Goal: Complete application form

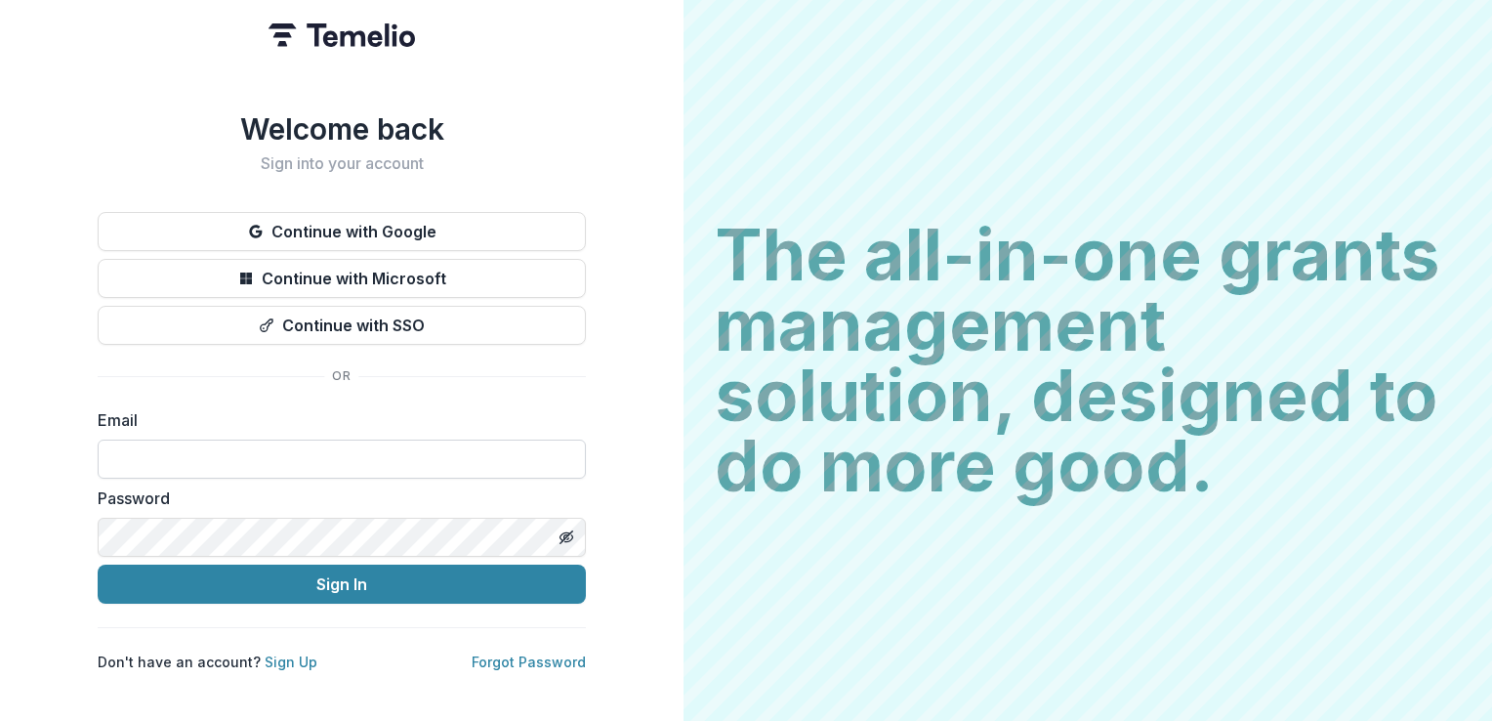
click at [329, 457] on input at bounding box center [342, 458] width 488 height 39
type input "**********"
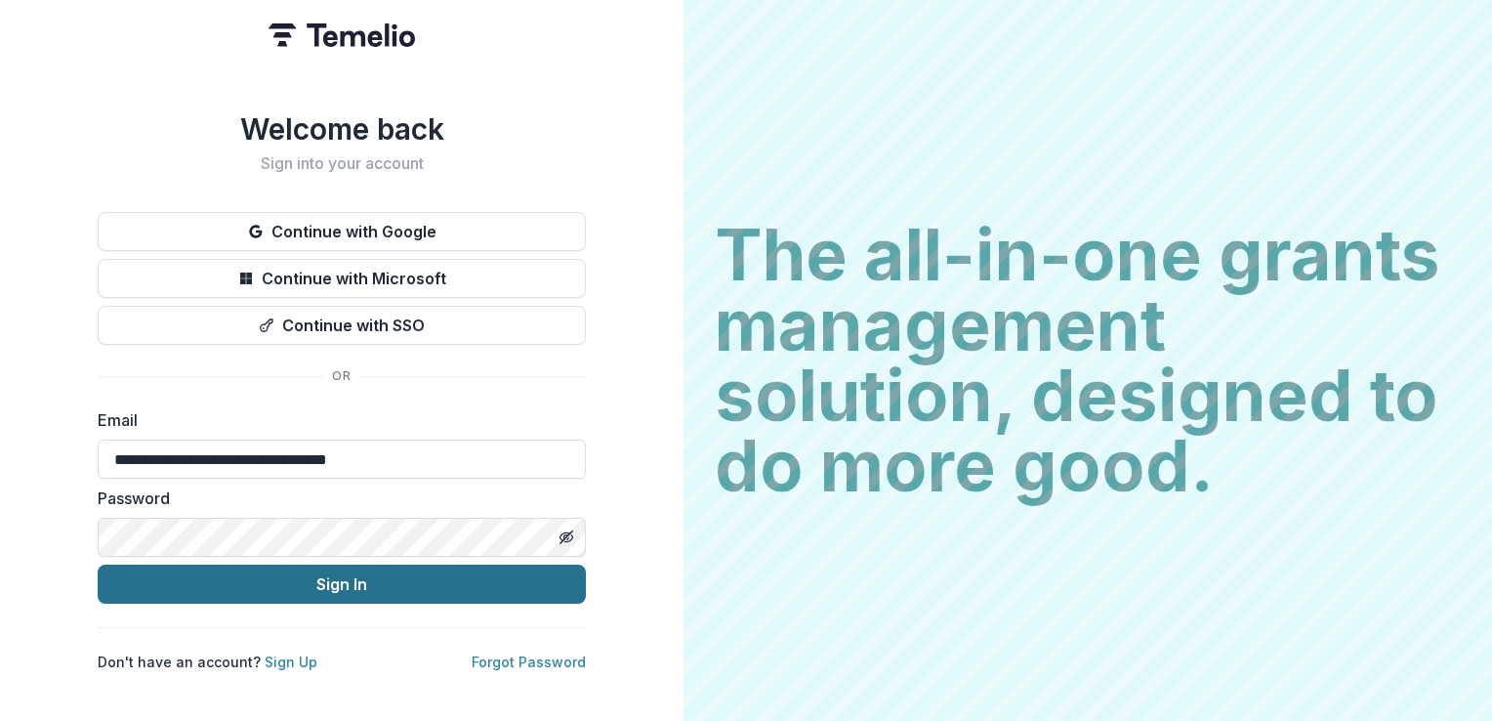
click at [384, 565] on button "Sign In" at bounding box center [342, 583] width 488 height 39
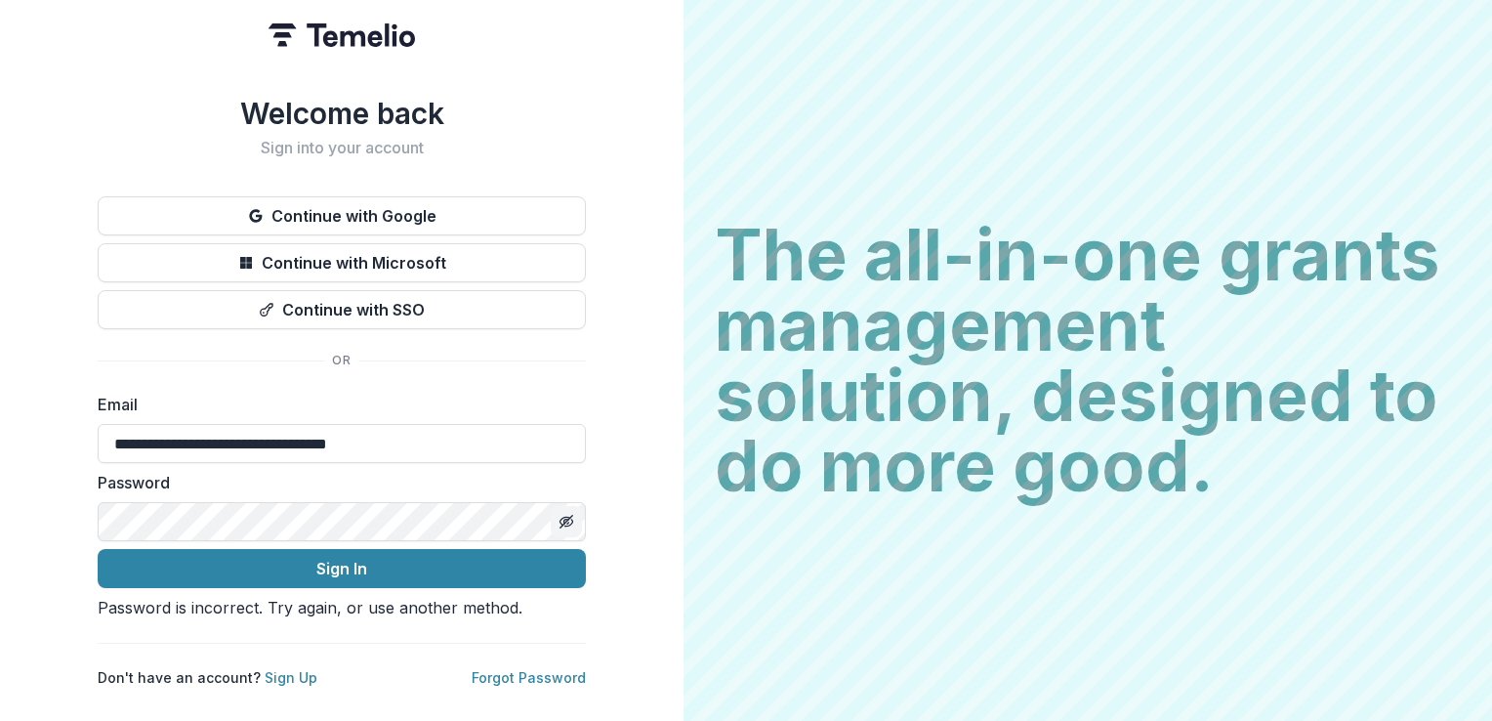
click at [561, 517] on icon "Toggle password visibility" at bounding box center [566, 521] width 10 height 8
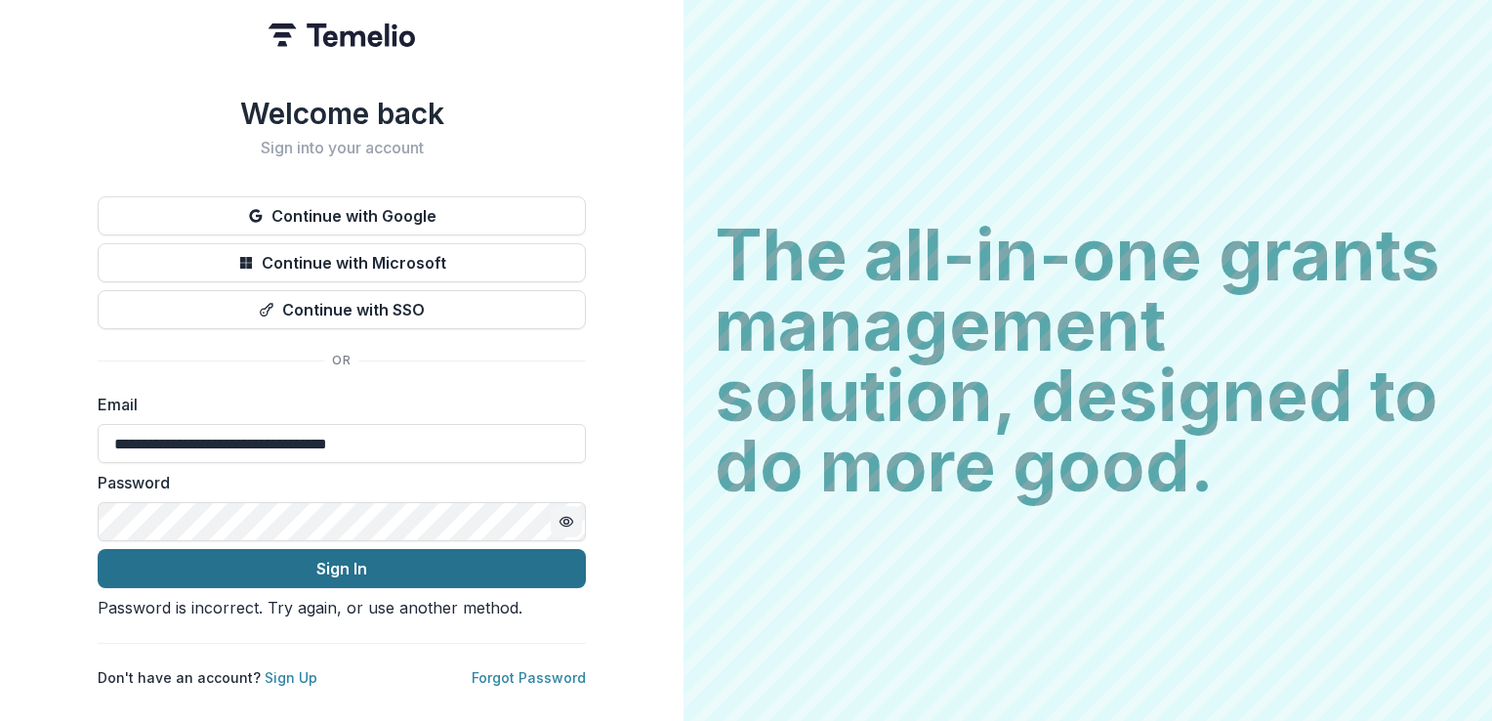
click at [191, 549] on button "Sign In" at bounding box center [342, 568] width 488 height 39
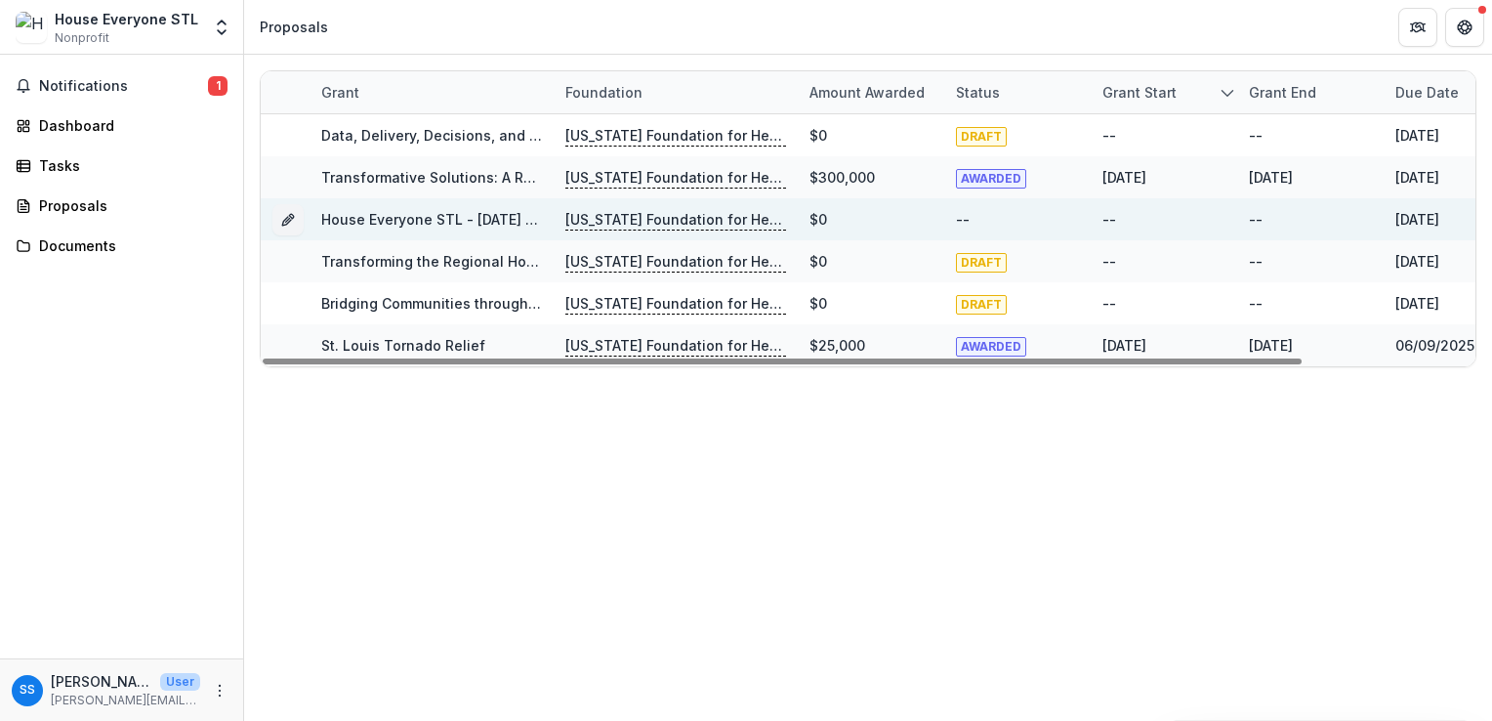
click at [472, 223] on link "House Everyone STL - [DATE] - [DATE] Request for Concept Papers" at bounding box center [549, 219] width 456 height 17
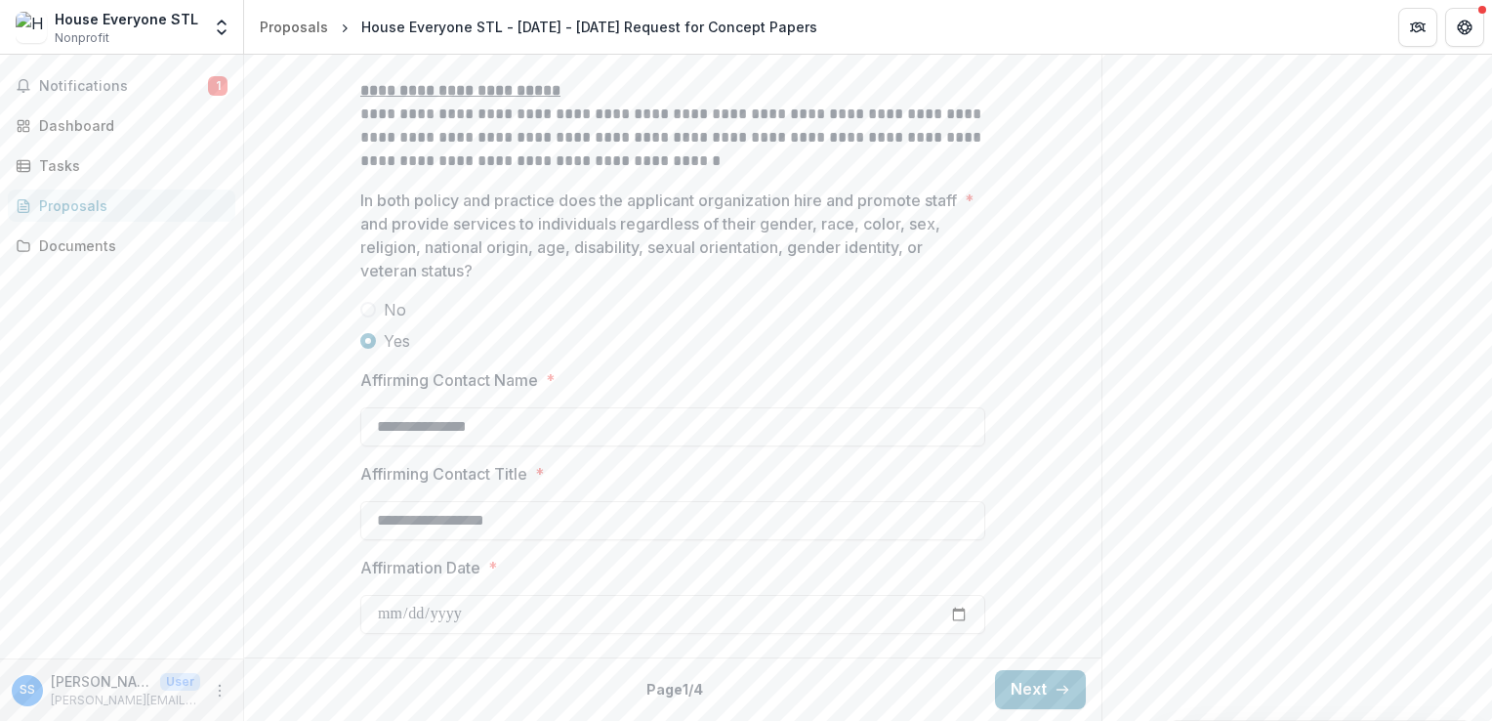
scroll to position [2711, 0]
click at [1040, 705] on button "Next" at bounding box center [1040, 689] width 91 height 39
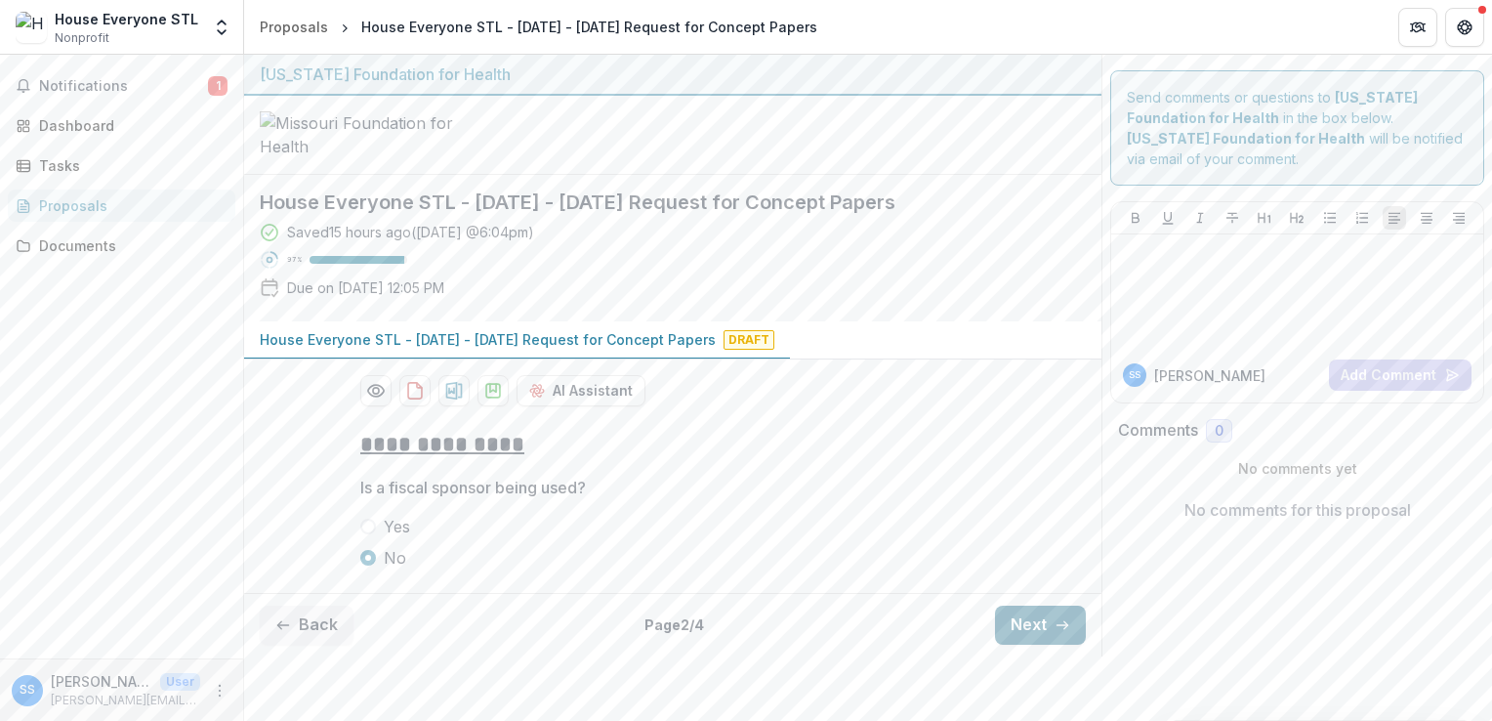
click at [1040, 644] on button "Next" at bounding box center [1040, 624] width 91 height 39
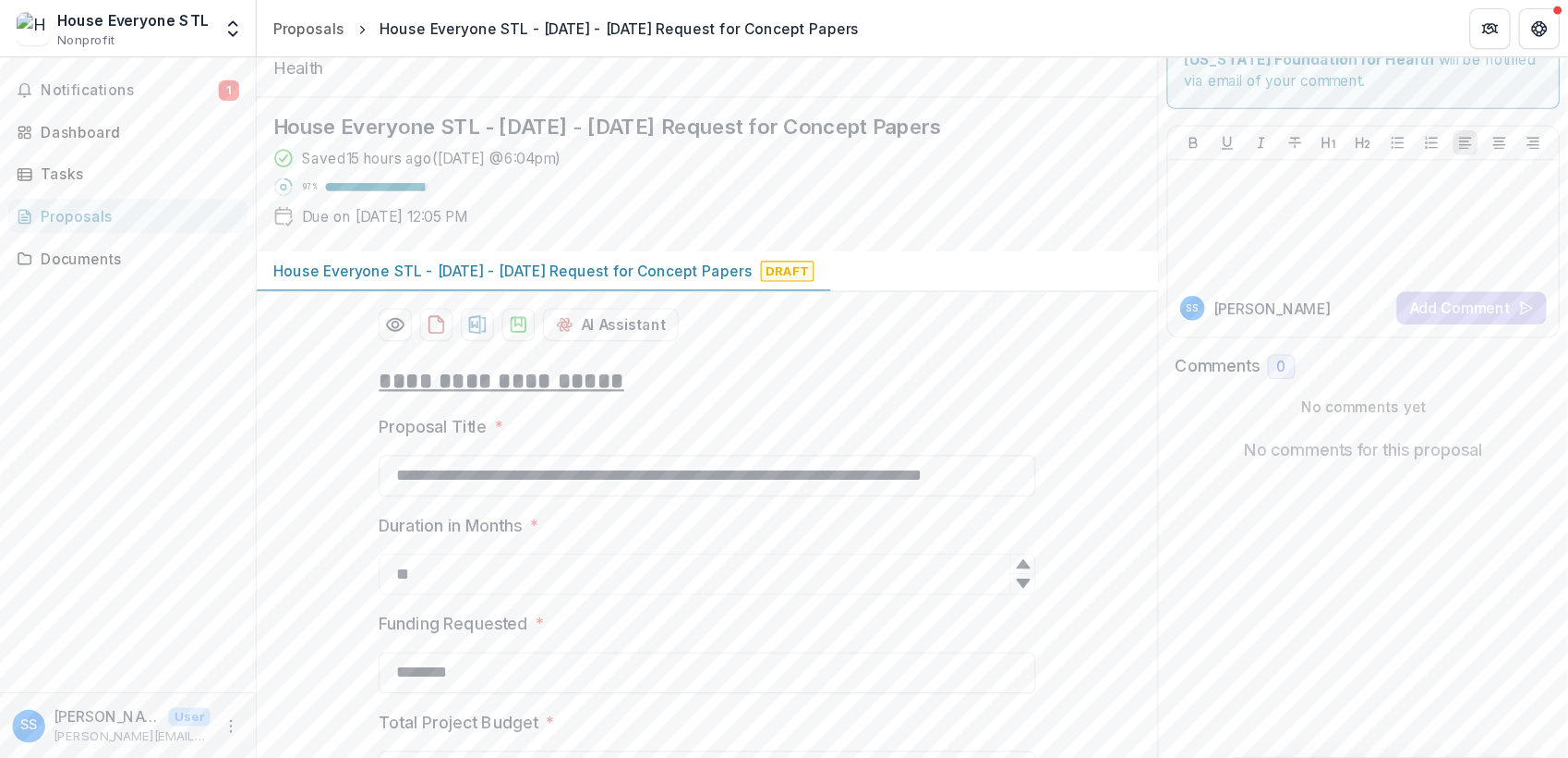
scroll to position [1832, 0]
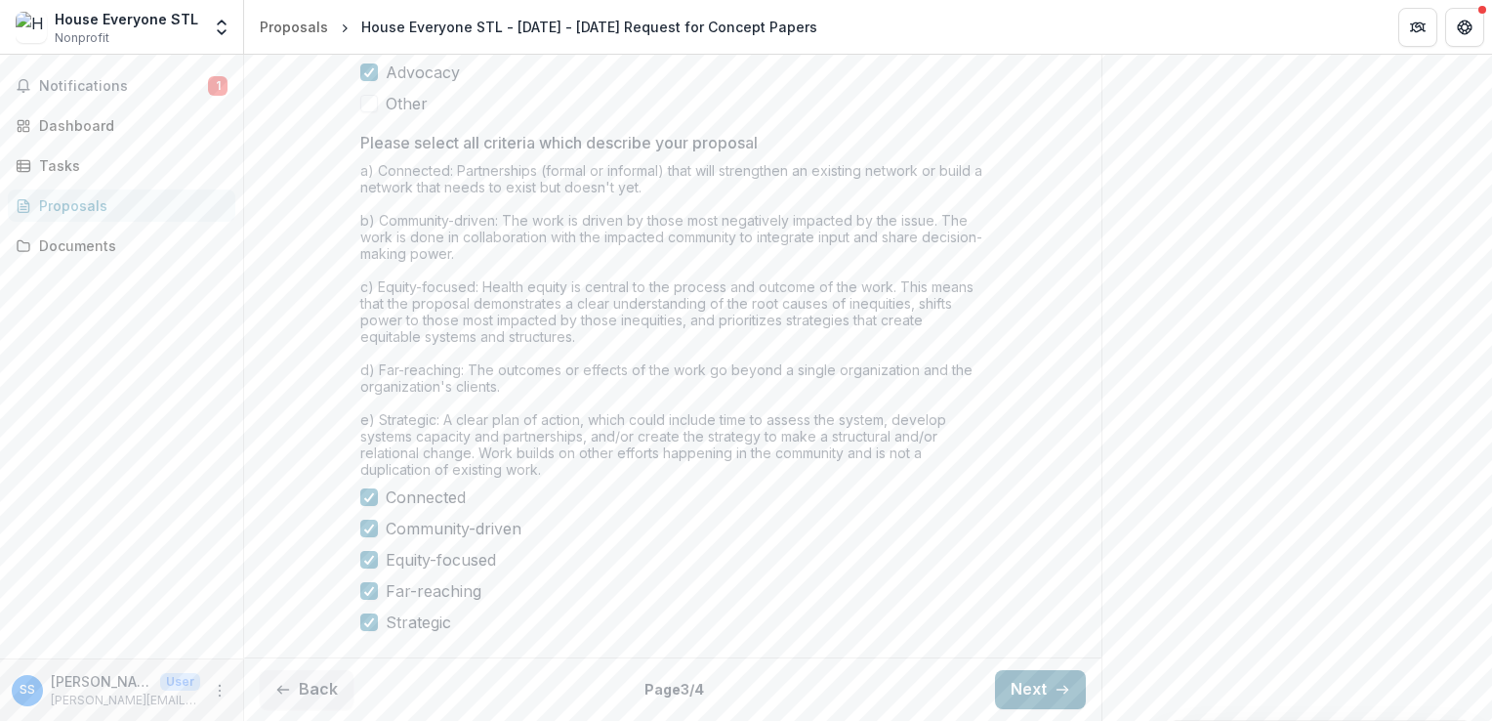
click at [1040, 705] on button "Next" at bounding box center [1040, 689] width 91 height 39
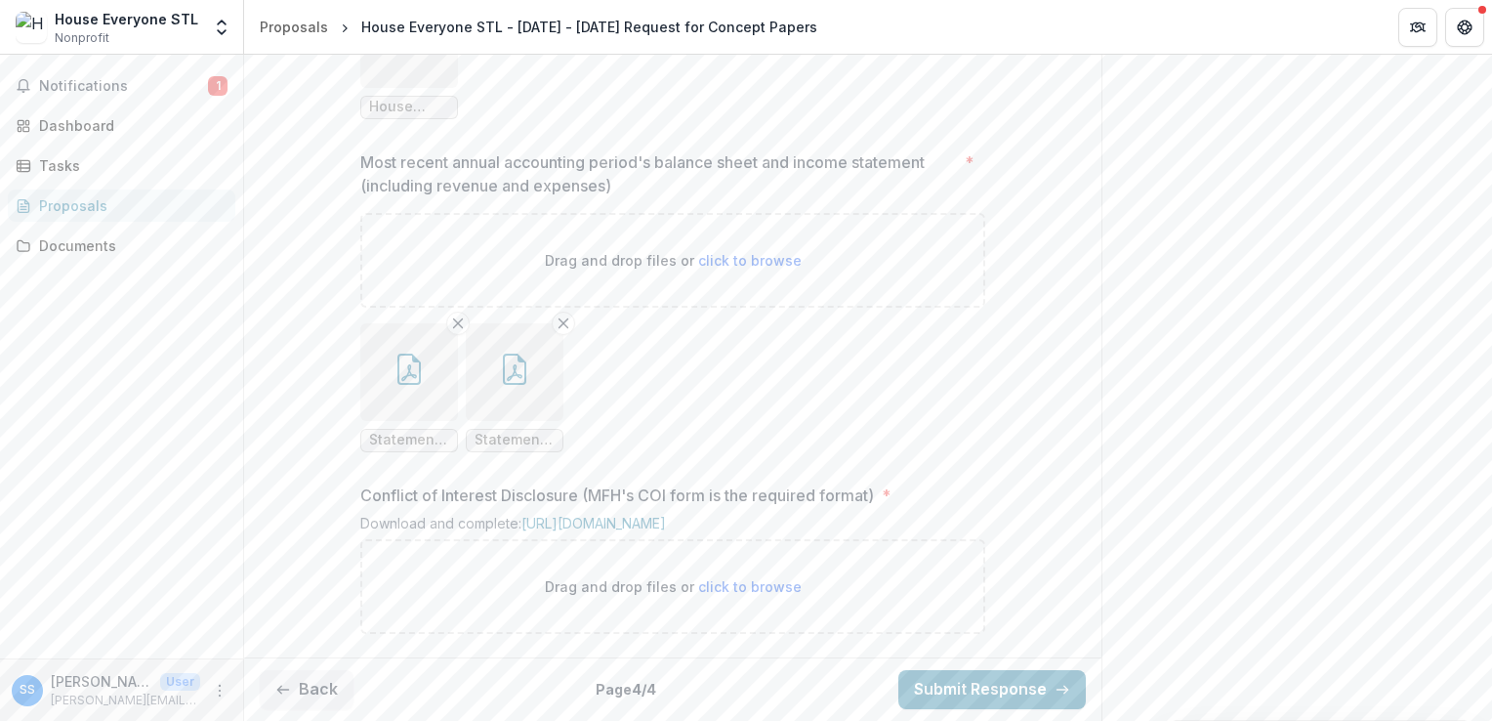
click at [867, 634] on div "Drag and drop files or click to browse" at bounding box center [672, 586] width 625 height 95
type input "**********"
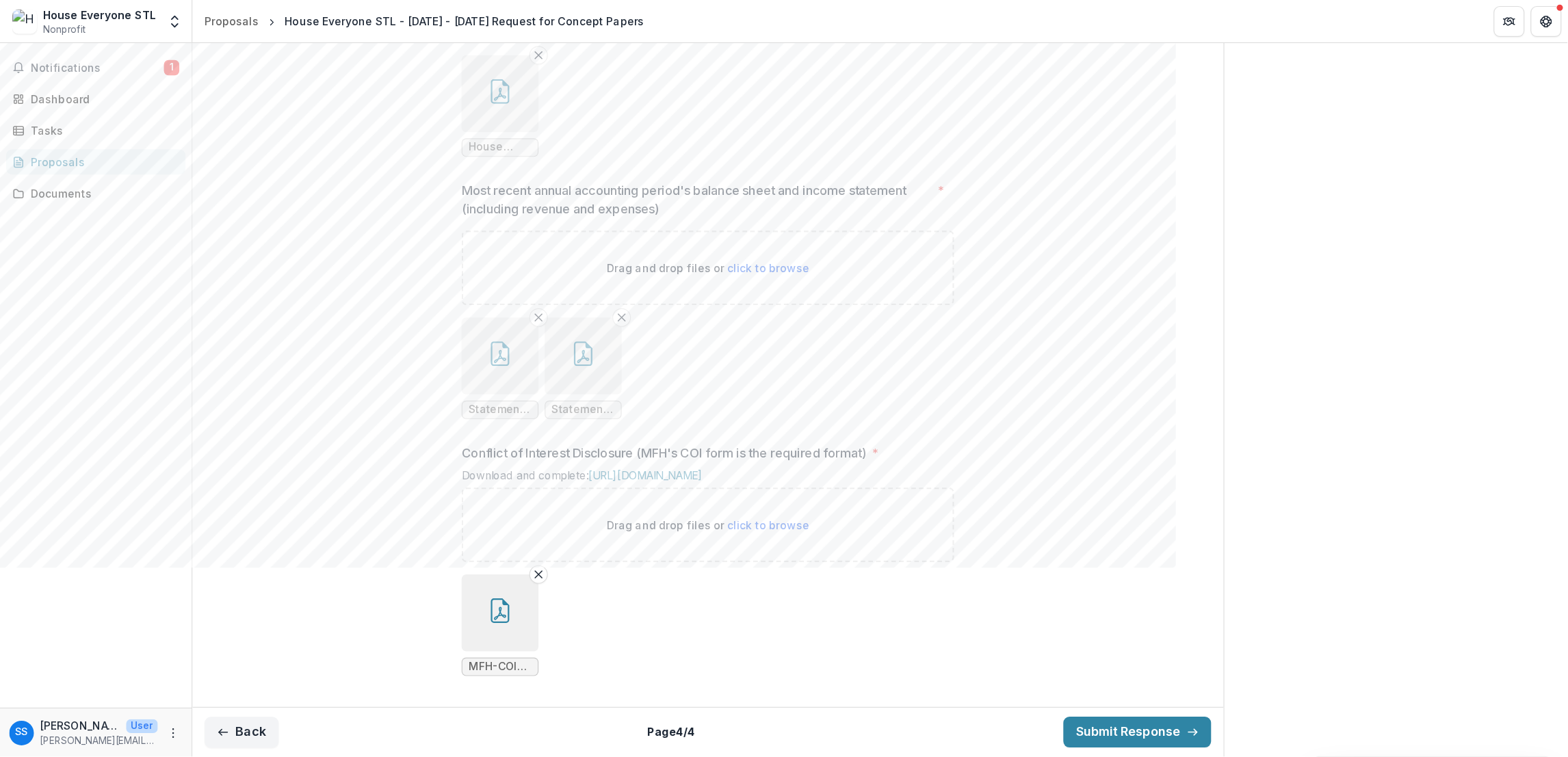
scroll to position [1312, 0]
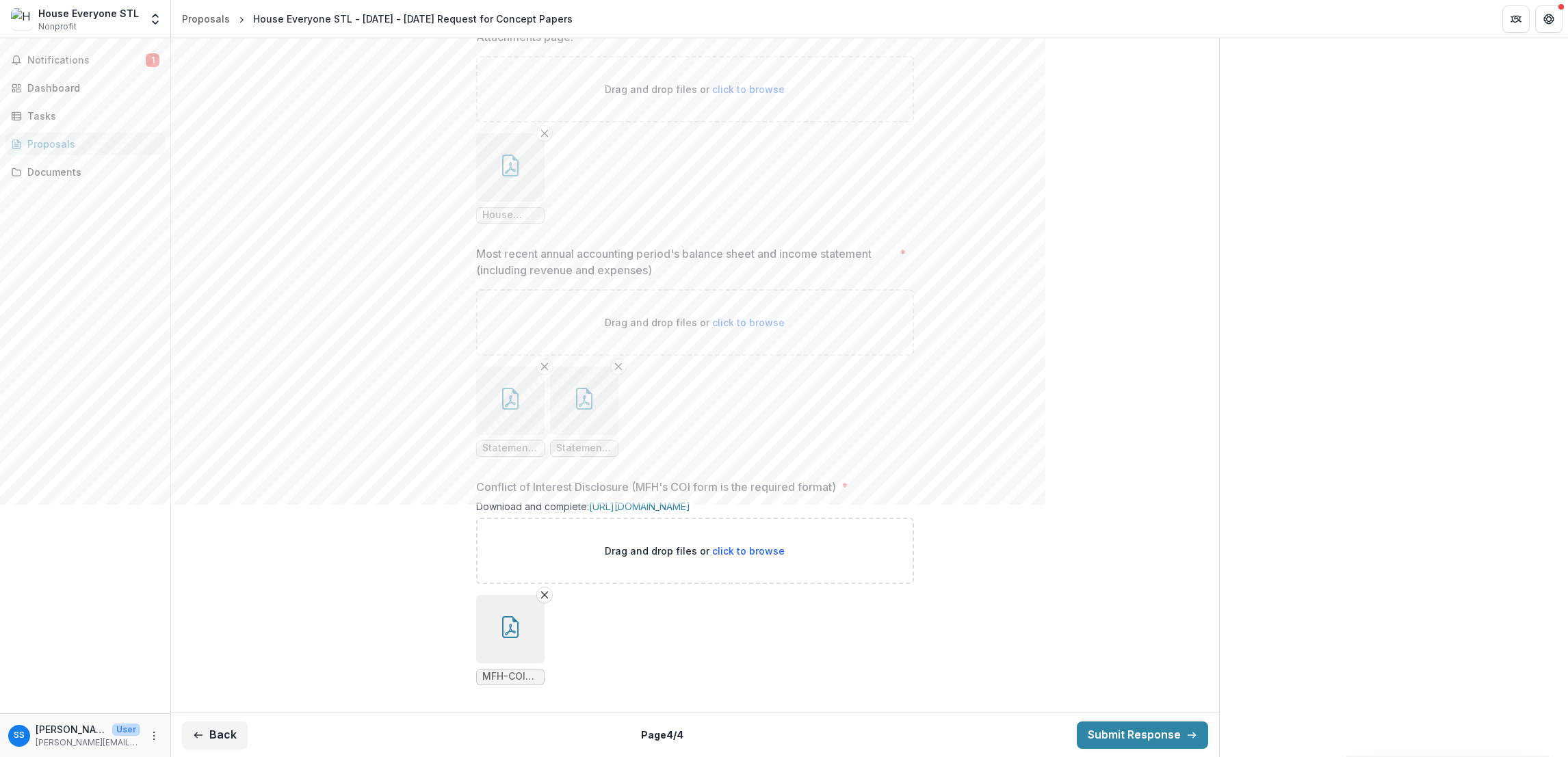
click at [532, 504] on button "button" at bounding box center [511, 630] width 69 height 69
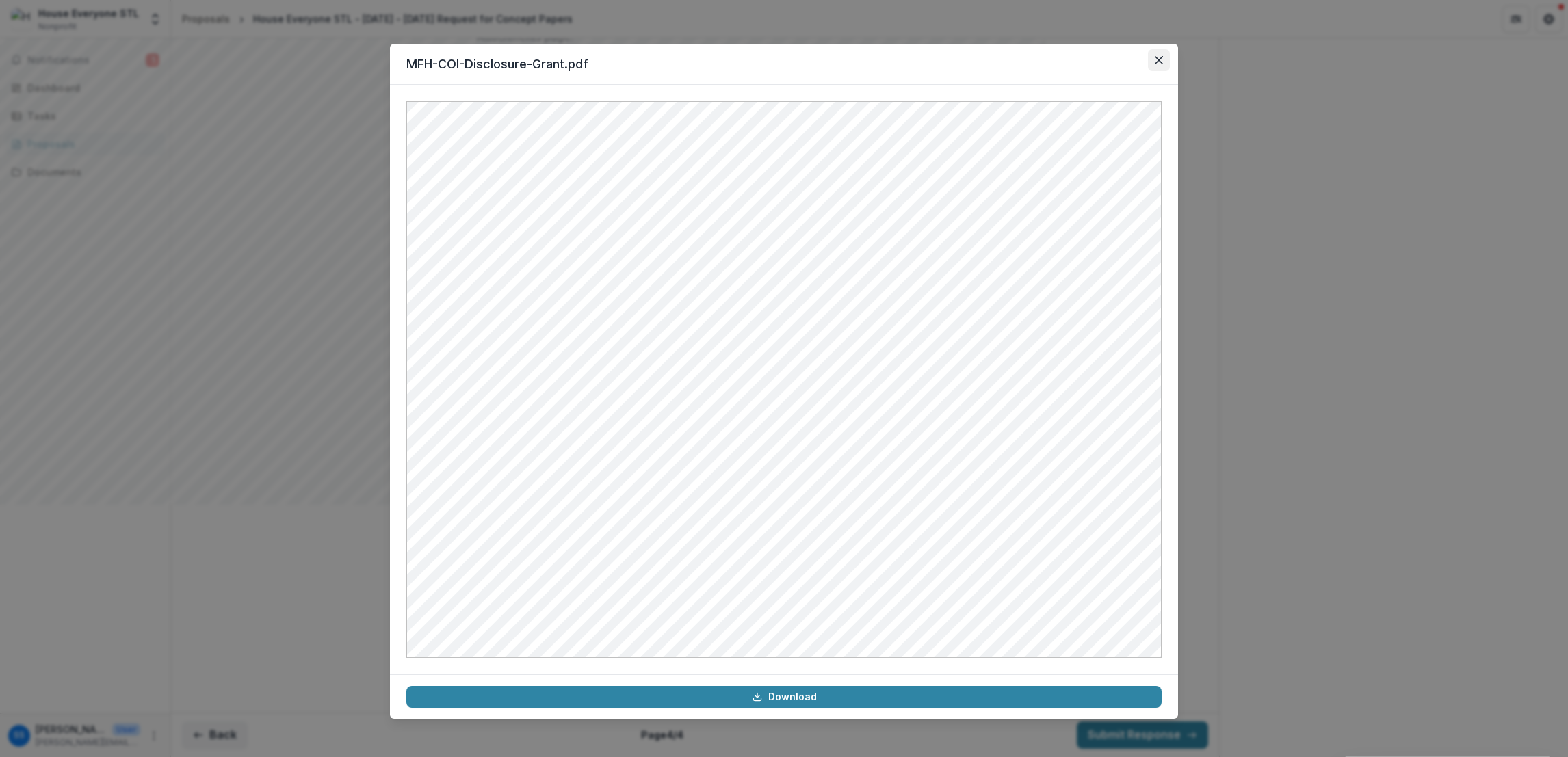
click at [1045, 57] on button "Close" at bounding box center [1159, 60] width 22 height 22
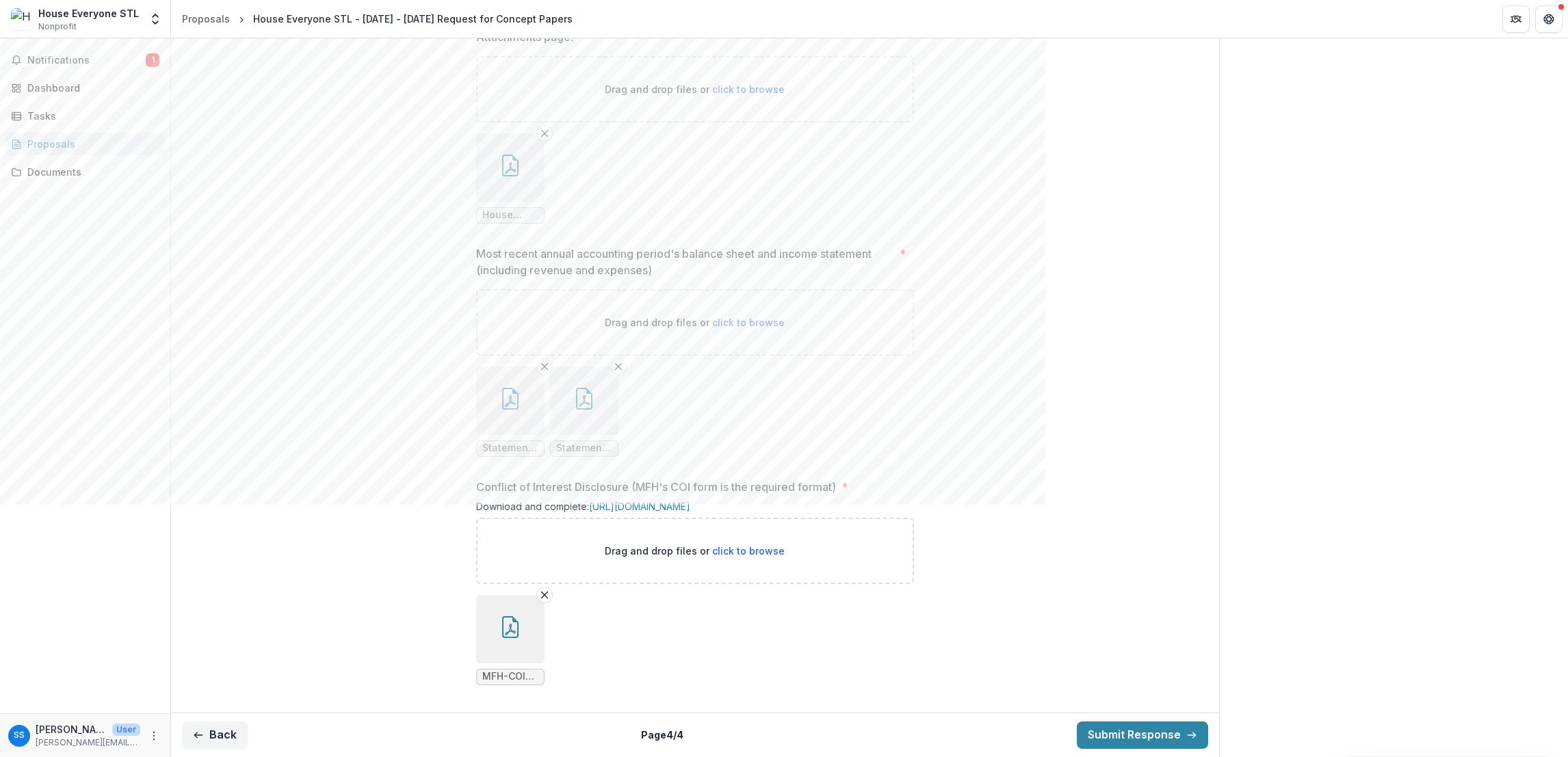
click at [503, 504] on icon "button" at bounding box center [510, 627] width 22 height 22
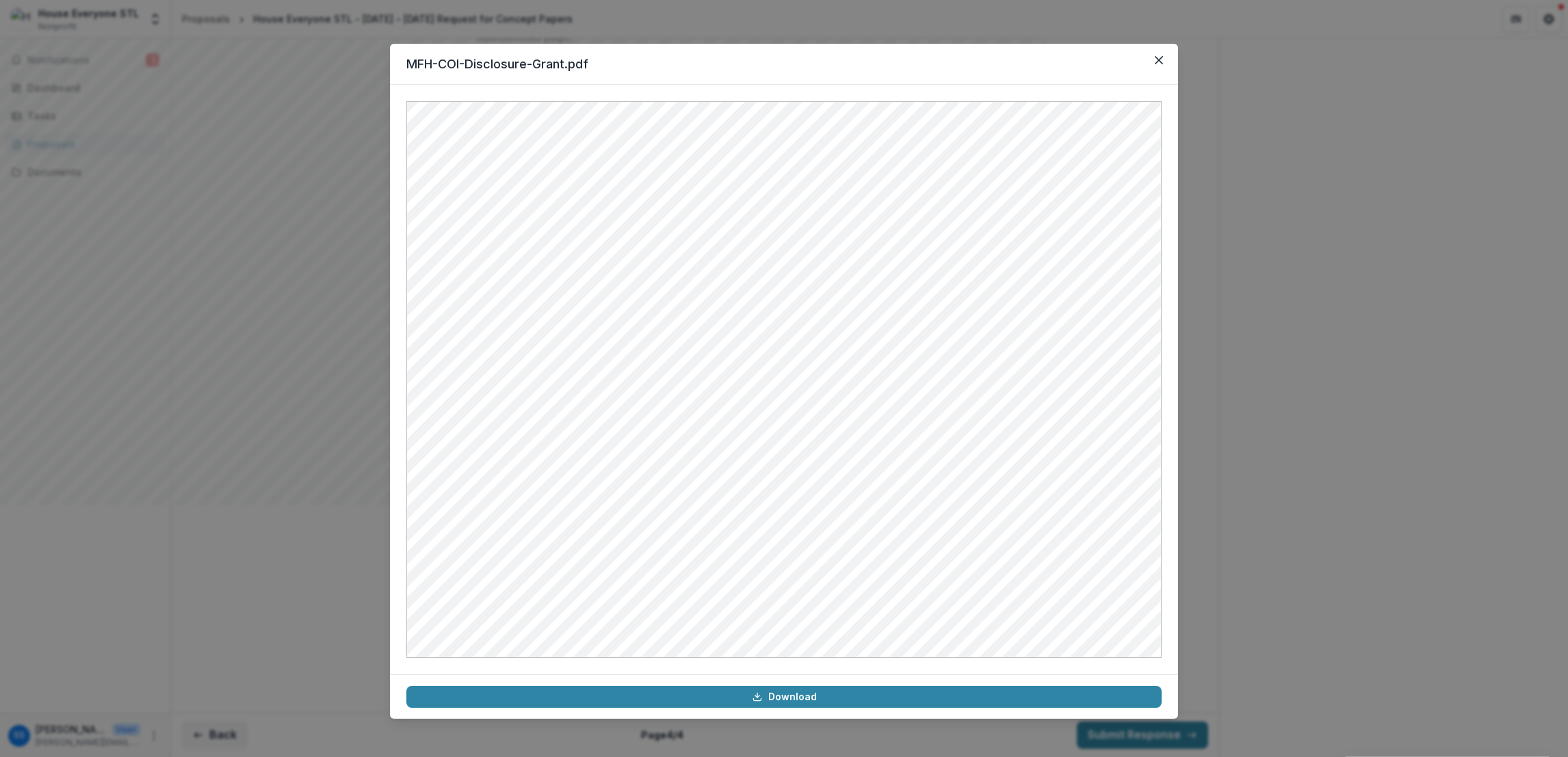
click at [1045, 57] on header "MFH-COI-Disclosure-Grant.pdf" at bounding box center [784, 64] width 788 height 41
click at [1045, 58] on button "Close" at bounding box center [1159, 60] width 22 height 22
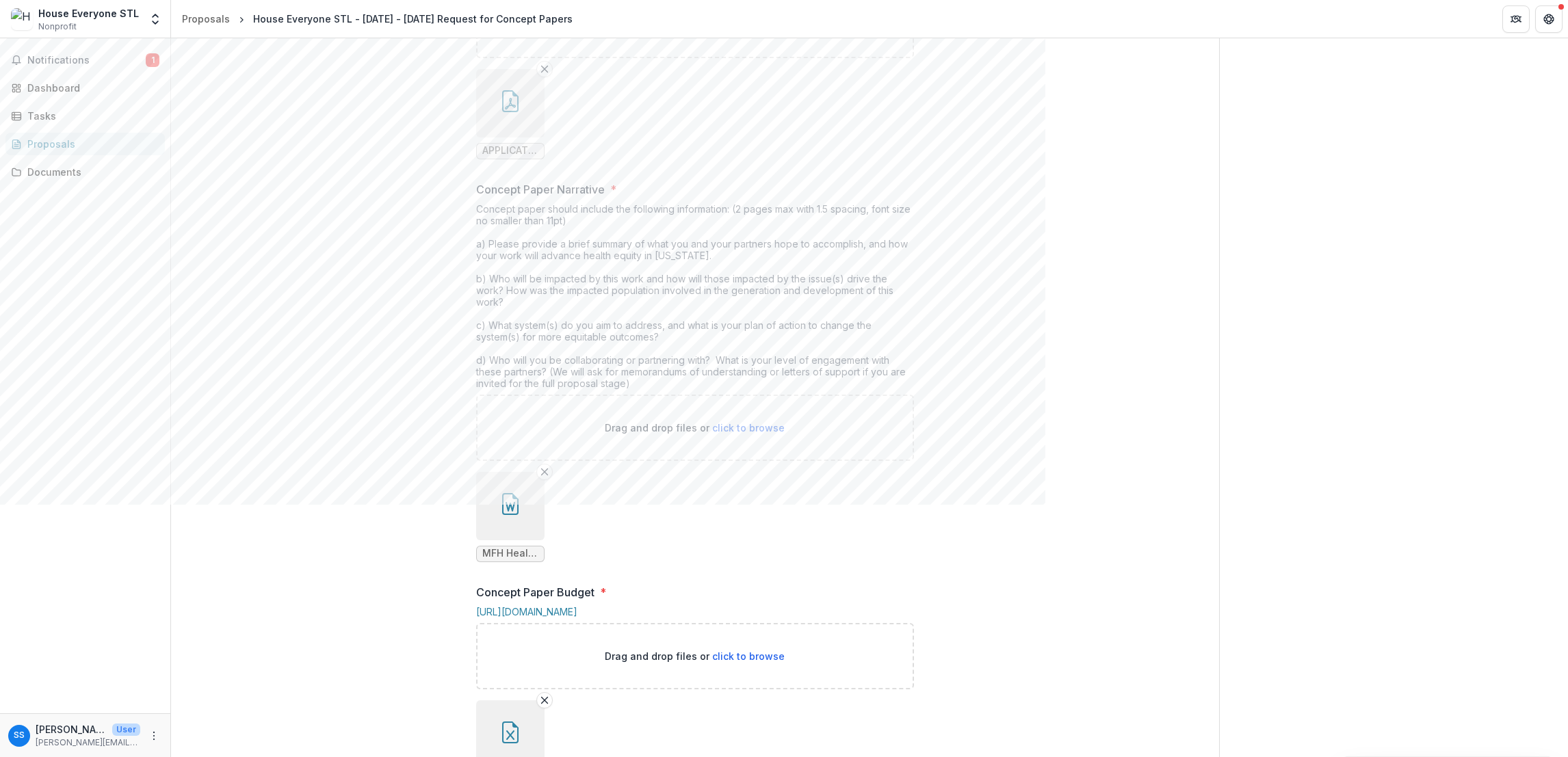
scroll to position [55, 0]
